Goal: Check status: Check status

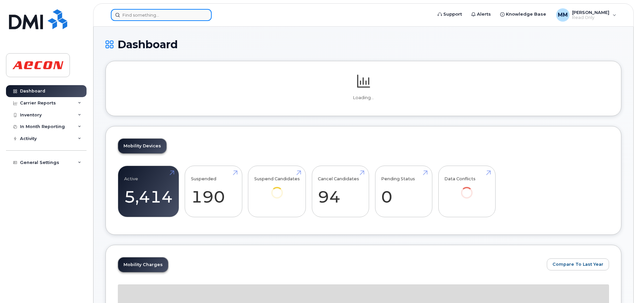
click at [161, 12] on input at bounding box center [161, 15] width 101 height 12
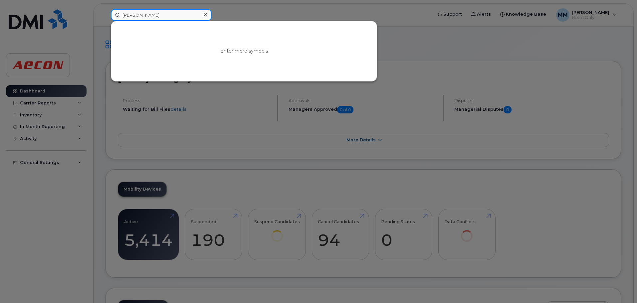
type input "[PERSON_NAME]"
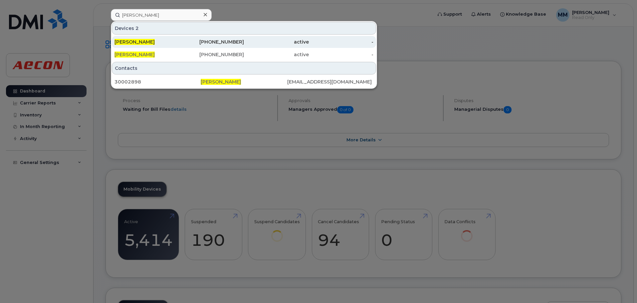
click at [260, 44] on div "active" at bounding box center [276, 42] width 65 height 7
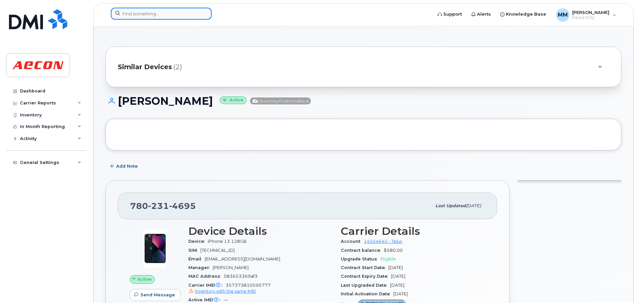
click at [152, 9] on input at bounding box center [161, 14] width 101 height 12
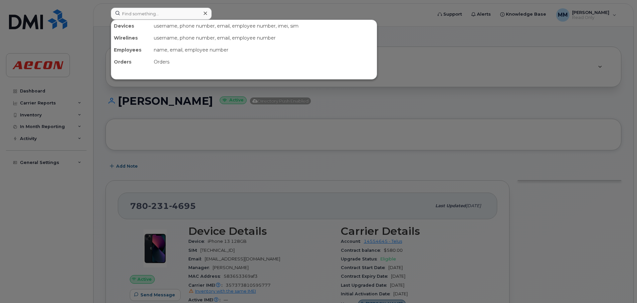
click at [333, 134] on div at bounding box center [318, 151] width 637 height 303
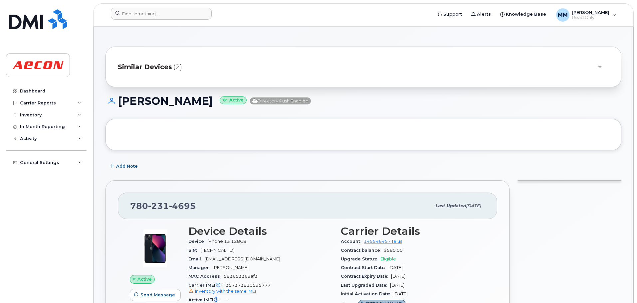
click at [304, 71] on div "Similar Devices (2)" at bounding box center [354, 67] width 473 height 16
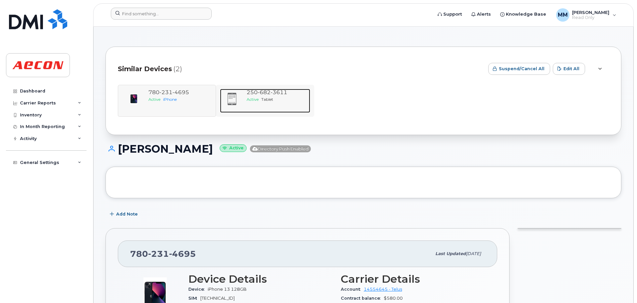
click at [292, 111] on div "250 682 3611 Active Tablet" at bounding box center [277, 101] width 66 height 24
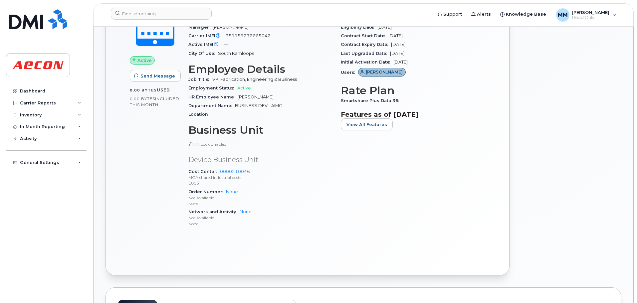
scroll to position [400, 0]
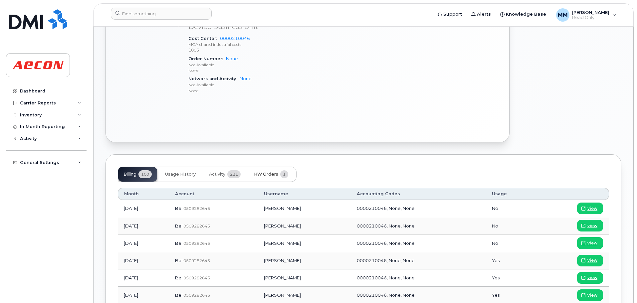
click at [270, 175] on span "HW Orders" at bounding box center [266, 174] width 24 height 5
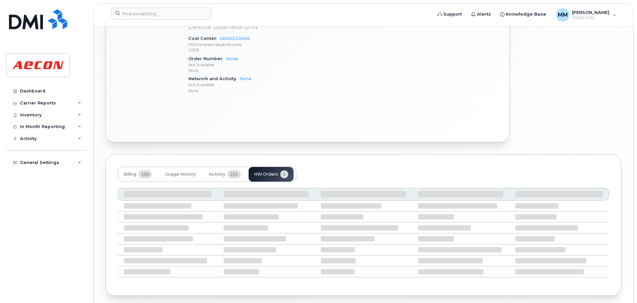
scroll to position [383, 0]
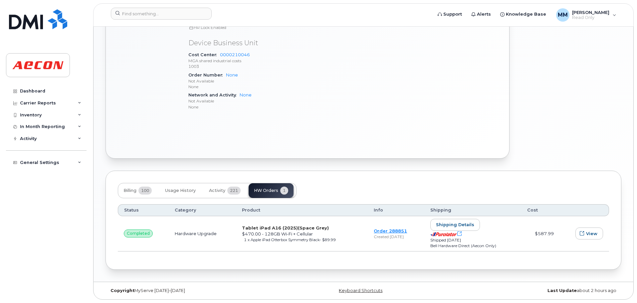
click at [540, 244] on td "$587.99" at bounding box center [540, 233] width 39 height 35
click at [330, 238] on span "- $89.99" at bounding box center [328, 240] width 16 height 5
click at [313, 228] on span "(Space Grey)" at bounding box center [313, 227] width 31 height 5
click at [376, 233] on link "Order 288851" at bounding box center [390, 230] width 33 height 5
click at [237, 197] on button "Activity 221" at bounding box center [225, 190] width 42 height 15
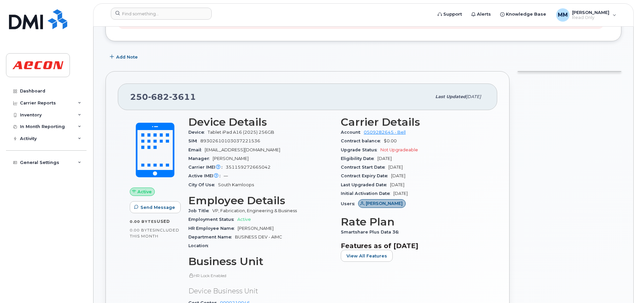
scroll to position [217, 0]
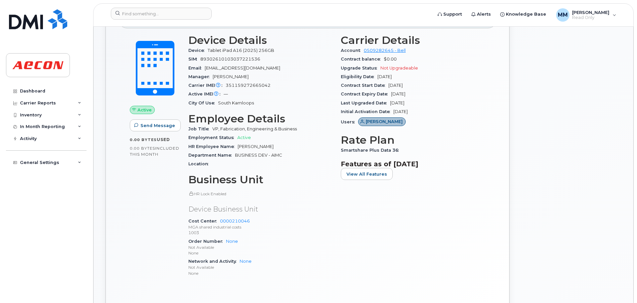
click at [246, 108] on div "Device Details Device Tablet iPad A16 (2025) 256GB SIM [TECHNICAL_ID] Email [EM…" at bounding box center [260, 158] width 152 height 257
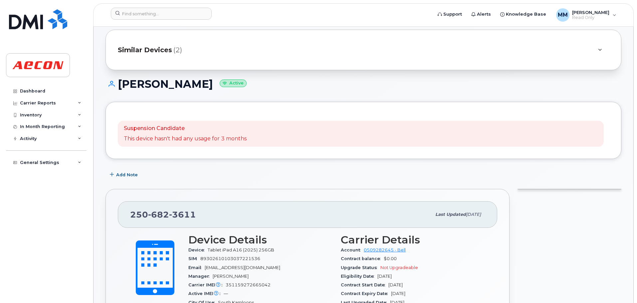
scroll to position [0, 0]
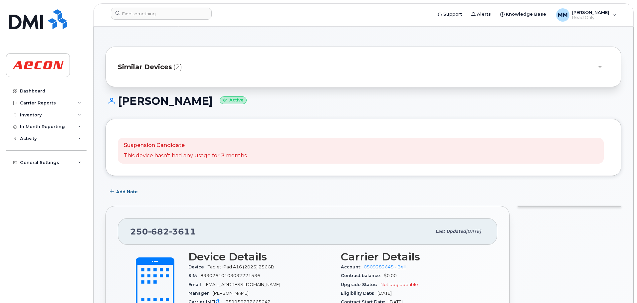
click at [240, 63] on div "Similar Devices (2)" at bounding box center [354, 67] width 473 height 16
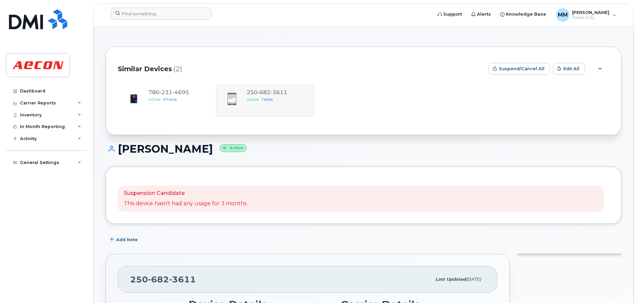
click at [158, 20] on div at bounding box center [270, 15] width 328 height 15
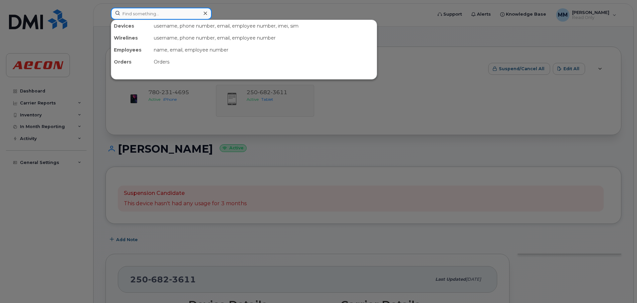
paste input "GWXWCL2QNK"
click at [163, 16] on input "GWXWCL2QNK" at bounding box center [161, 14] width 101 height 12
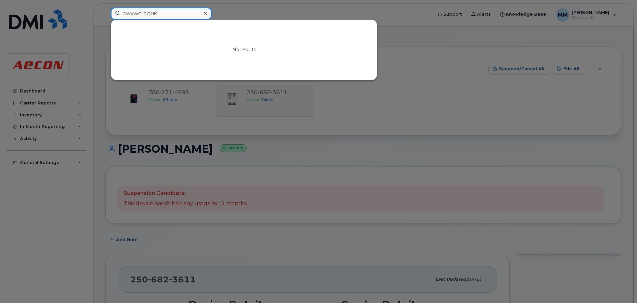
type input "GWXWCL2QNK"
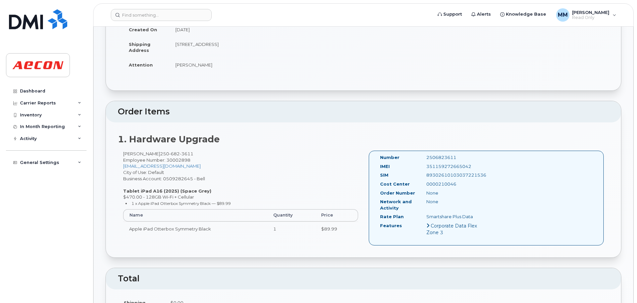
scroll to position [100, 0]
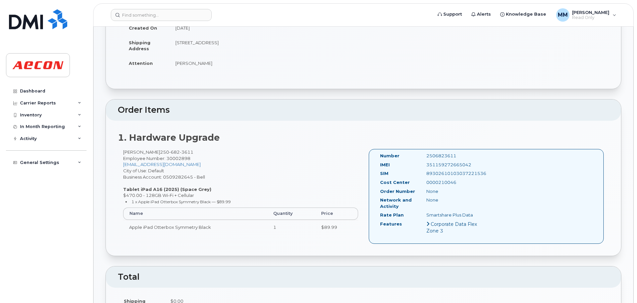
click at [180, 220] on td "Apple iPad Otterbox Symmetry Black" at bounding box center [195, 227] width 144 height 15
copy tr "Apple iPad Otterbox Symmetry Black"
click at [359, 165] on div "Scott Waters 250 682 3611 Employee Number: 30002898 swaters@aecon.com City of U…" at bounding box center [241, 194] width 246 height 91
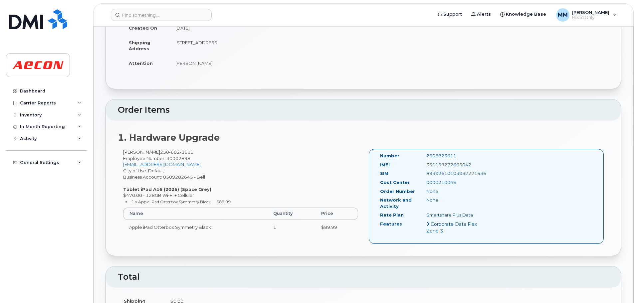
click at [264, 162] on div "Scott Waters 250 682 3611 Employee Number: 30002898 swaters@aecon.com City of U…" at bounding box center [241, 194] width 246 height 91
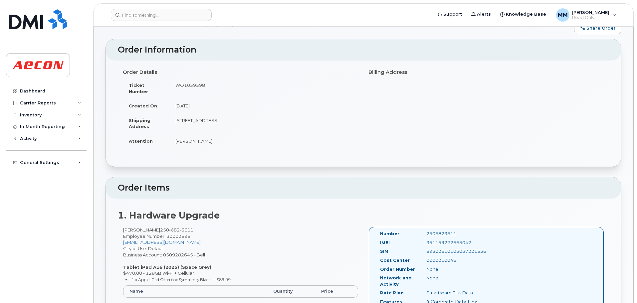
scroll to position [33, 0]
